Goal: Task Accomplishment & Management: Manage account settings

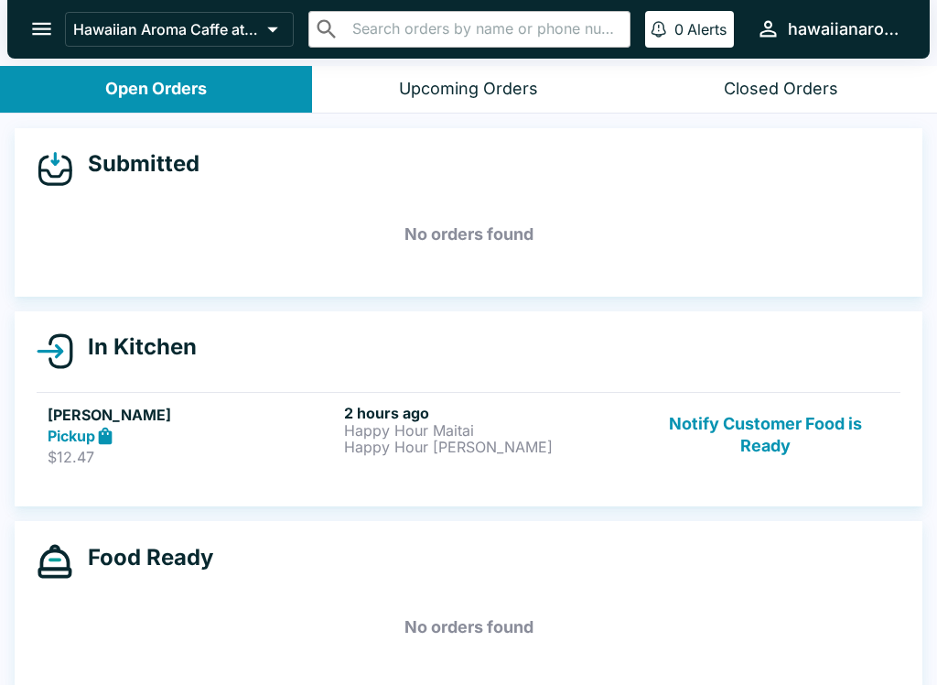
click at [134, 404] on h5 "[PERSON_NAME]" at bounding box center [192, 415] width 289 height 22
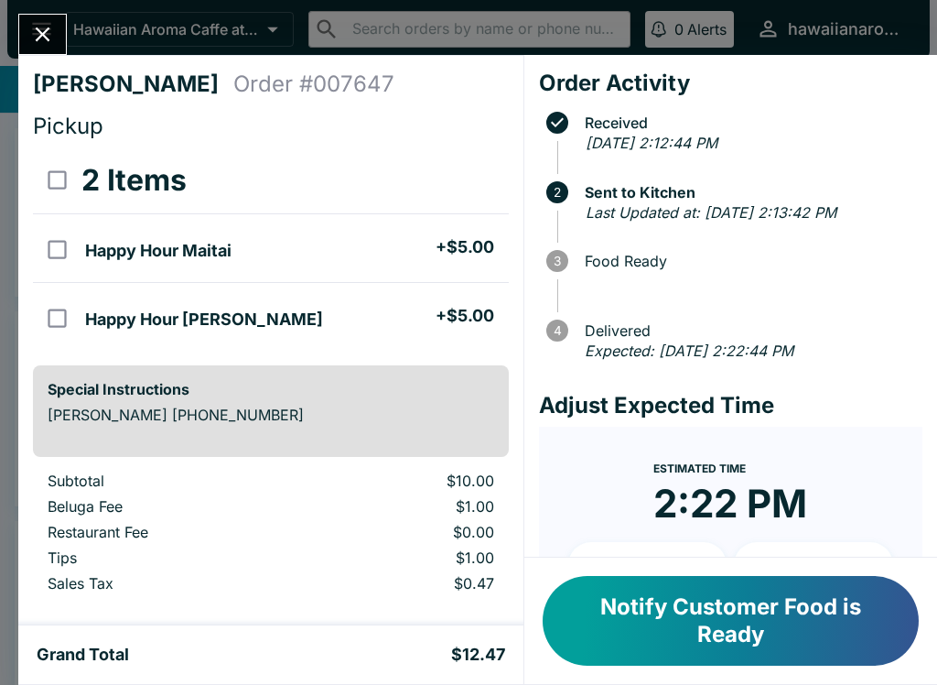
click at [42, 245] on input "orders table" at bounding box center [57, 249] width 41 height 41
checkbox input "true"
click at [45, 291] on td "orders table" at bounding box center [55, 317] width 45 height 69
checkbox input "true"
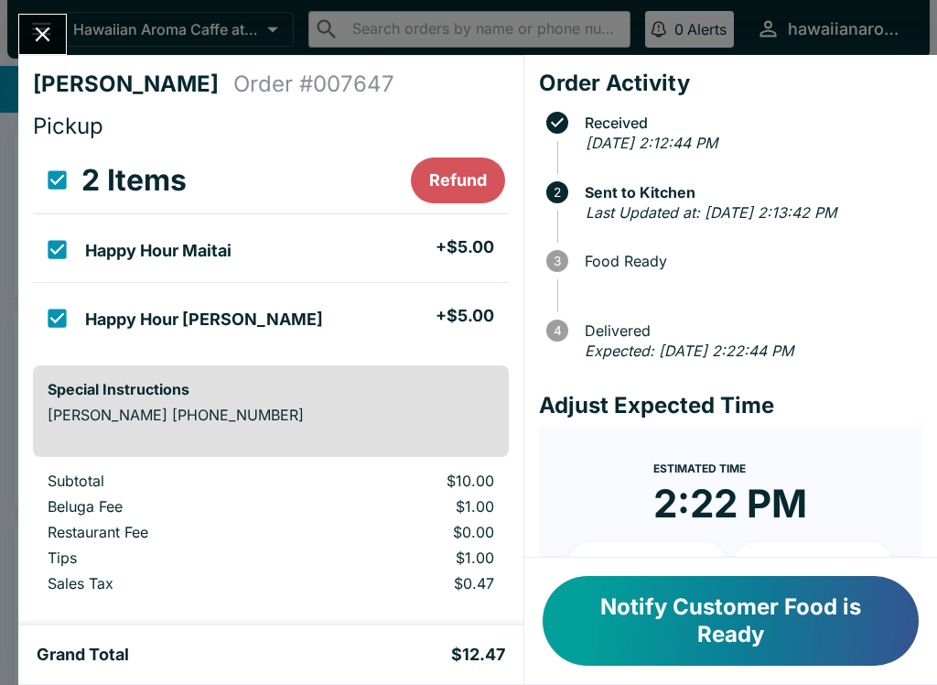
click at [598, 649] on button "Notify Customer Food is Ready" at bounding box center [731, 621] width 376 height 90
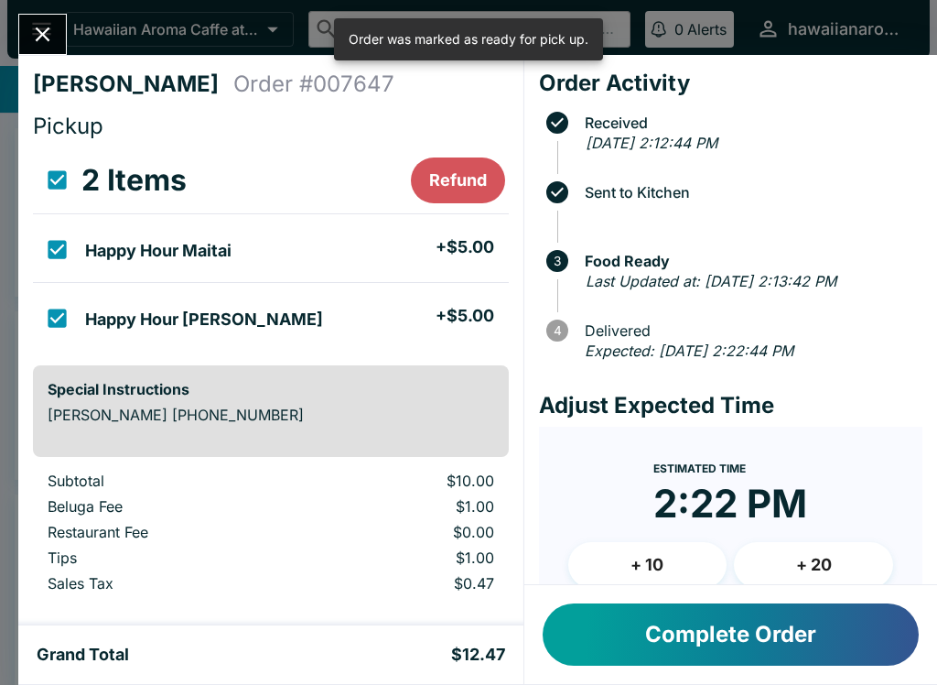
click at [596, 653] on button "Complete Order" at bounding box center [731, 634] width 376 height 62
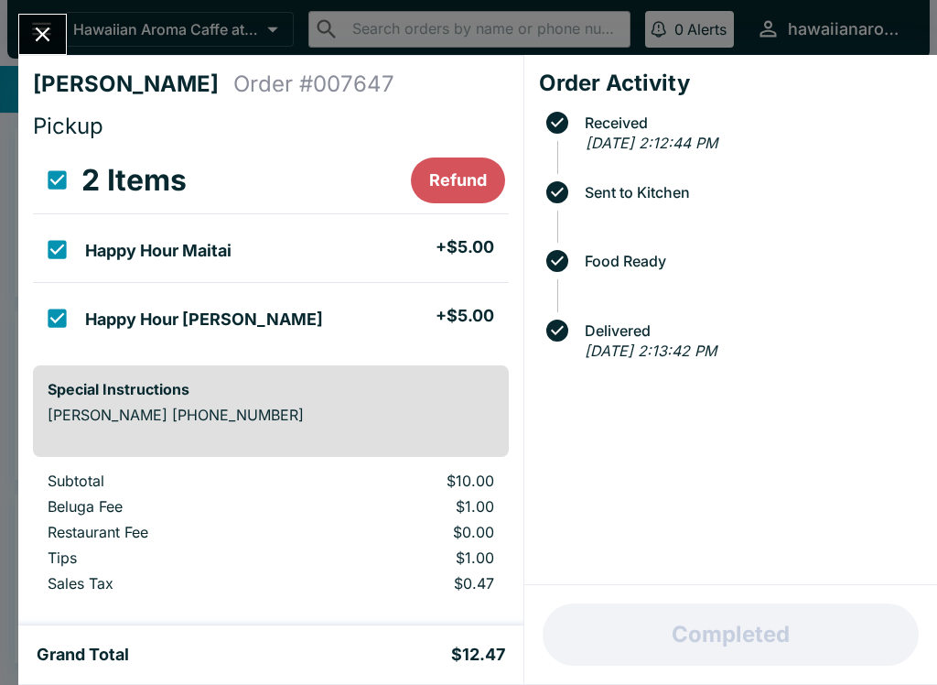
click at [50, 31] on icon "Close" at bounding box center [42, 34] width 25 height 25
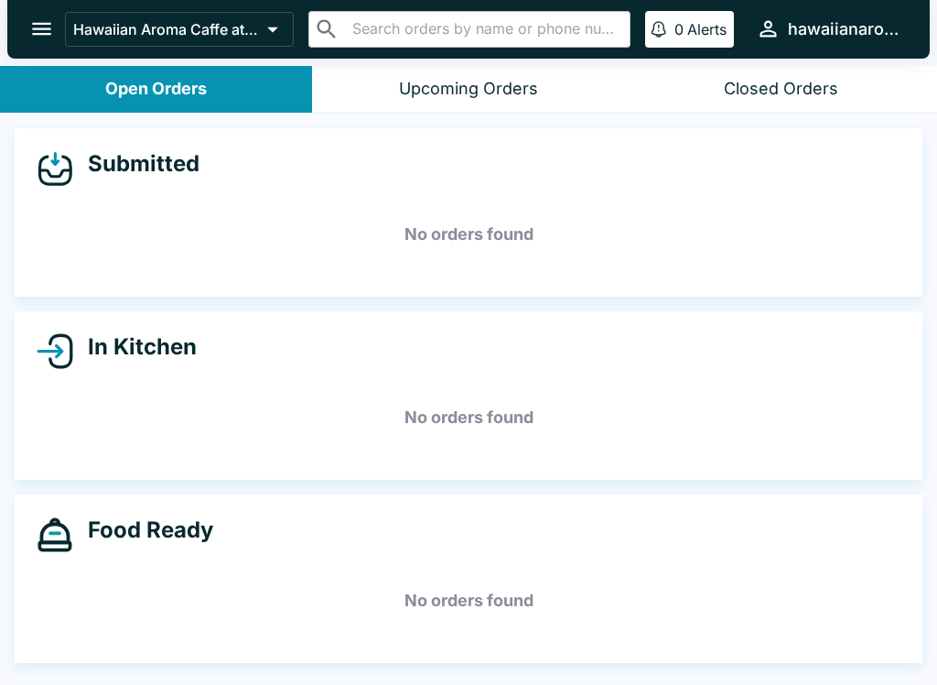
scroll to position [3, 0]
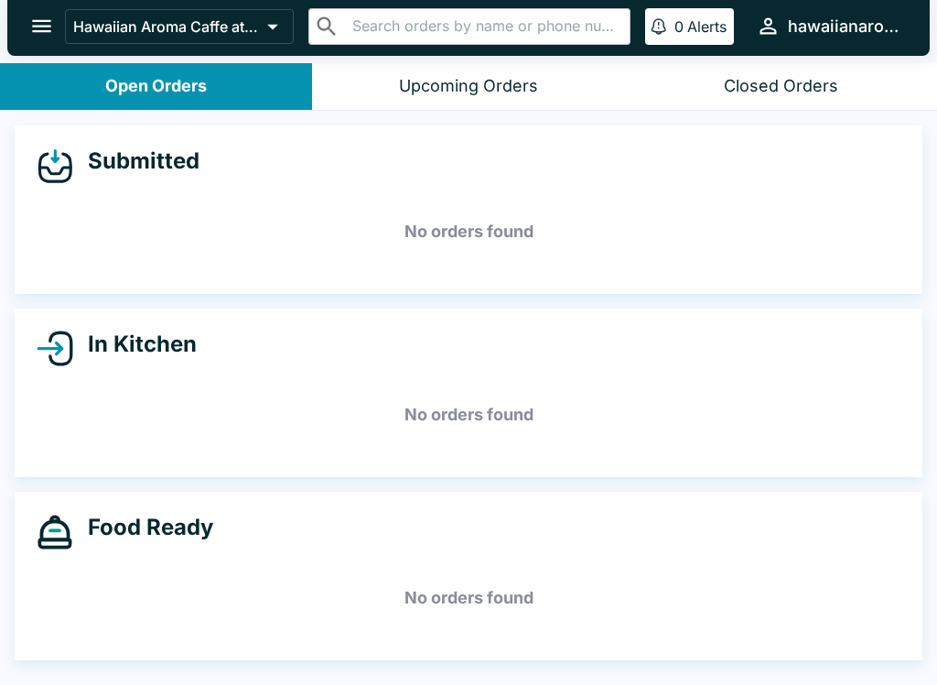
click at [495, 81] on div "Upcoming Orders" at bounding box center [468, 86] width 139 height 21
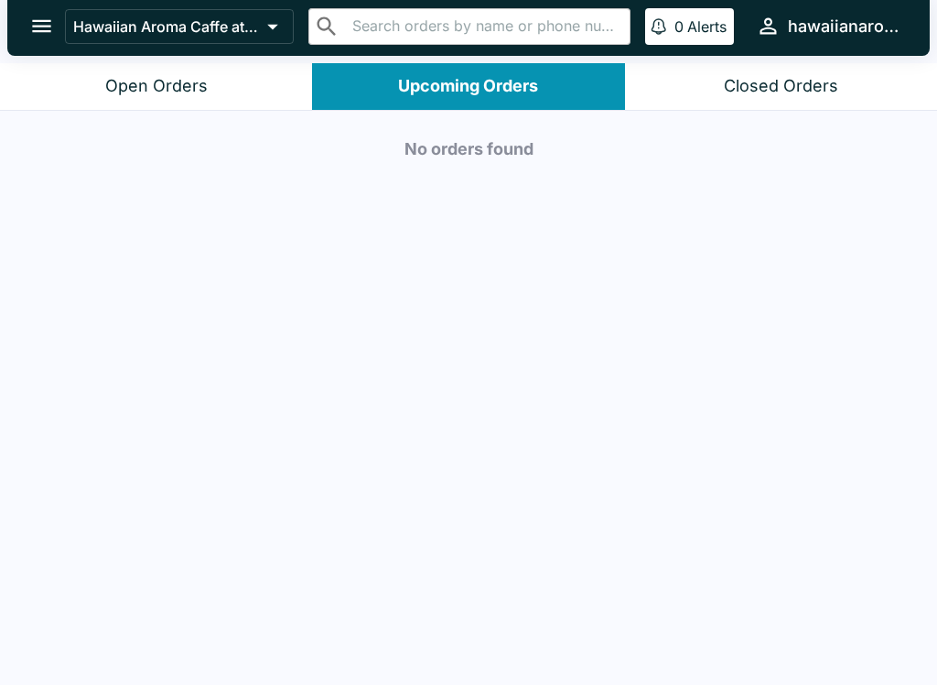
click at [814, 93] on div "Closed Orders" at bounding box center [781, 86] width 114 height 21
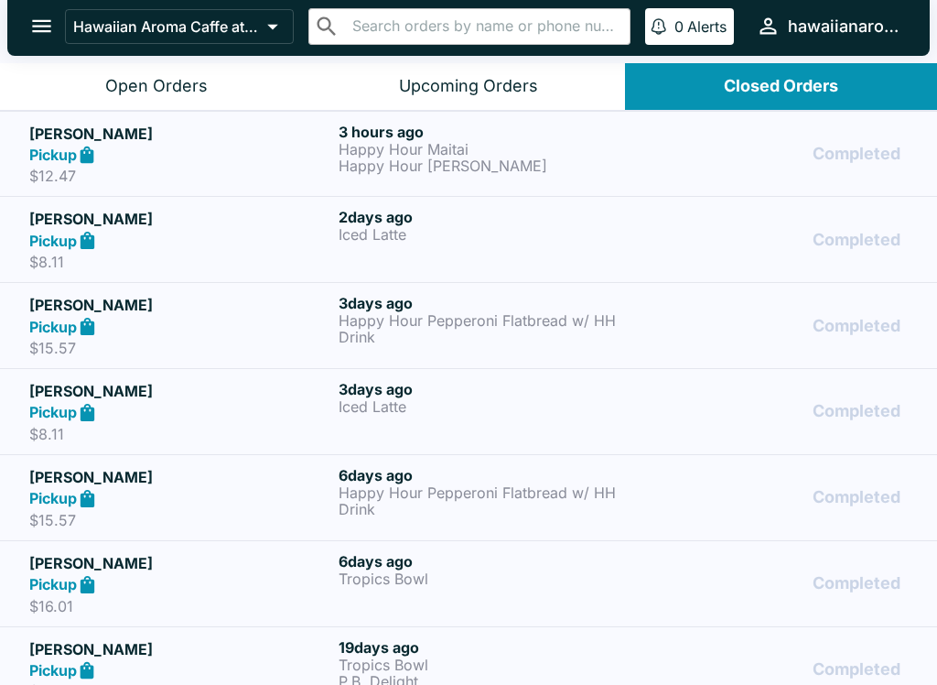
click at [108, 81] on div "Open Orders" at bounding box center [156, 86] width 102 height 21
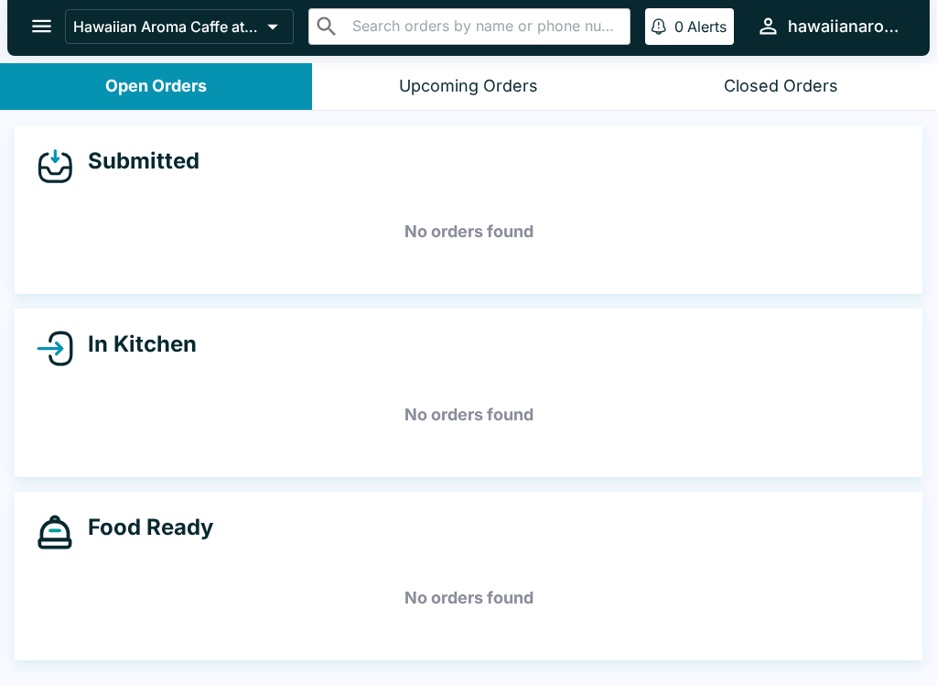
scroll to position [0, 0]
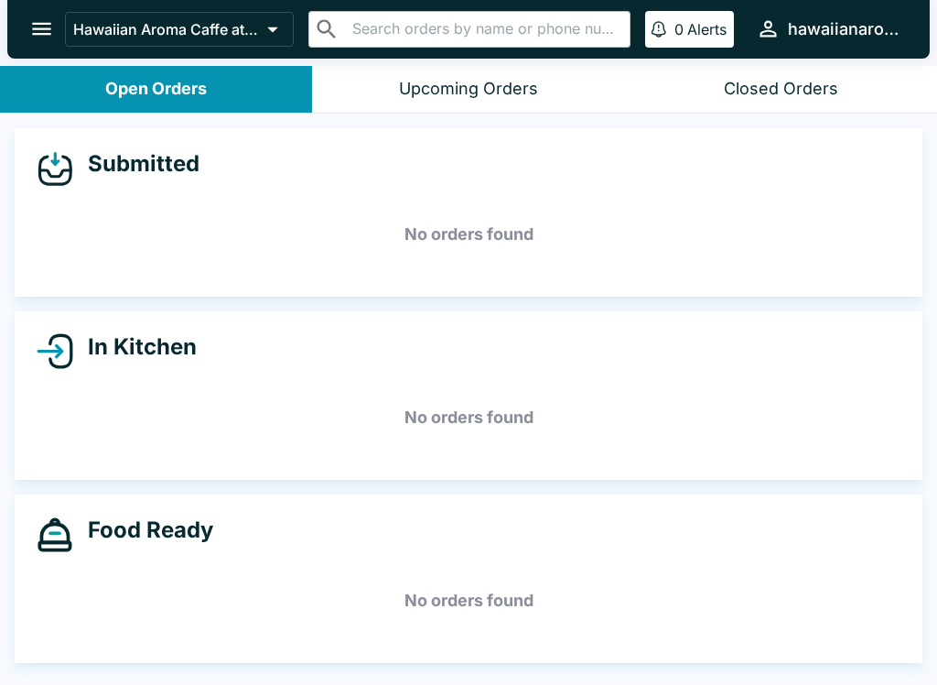
click at [186, 96] on div "Open Orders" at bounding box center [156, 89] width 102 height 21
